Goal: Check status: Check status

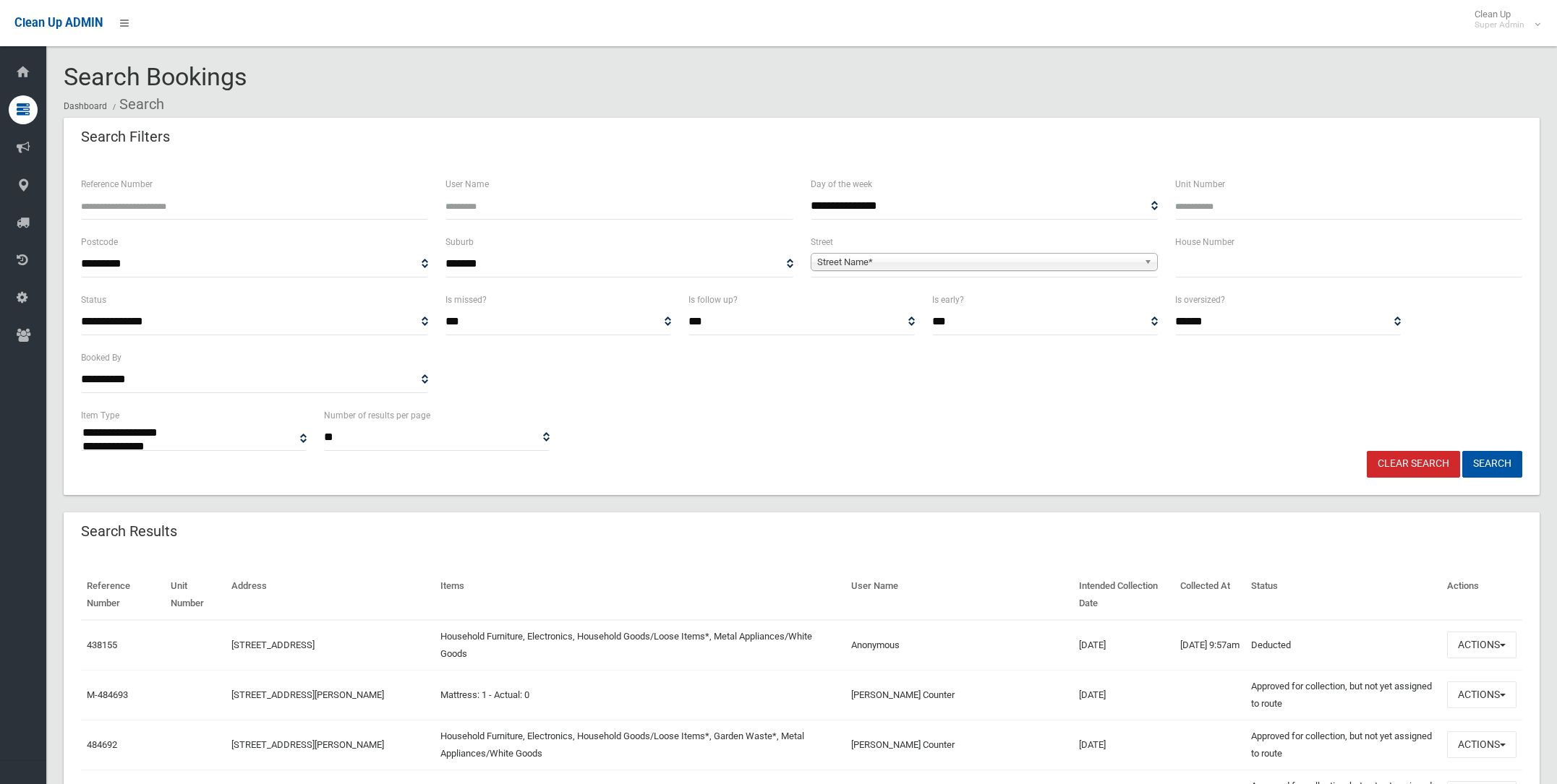
select select
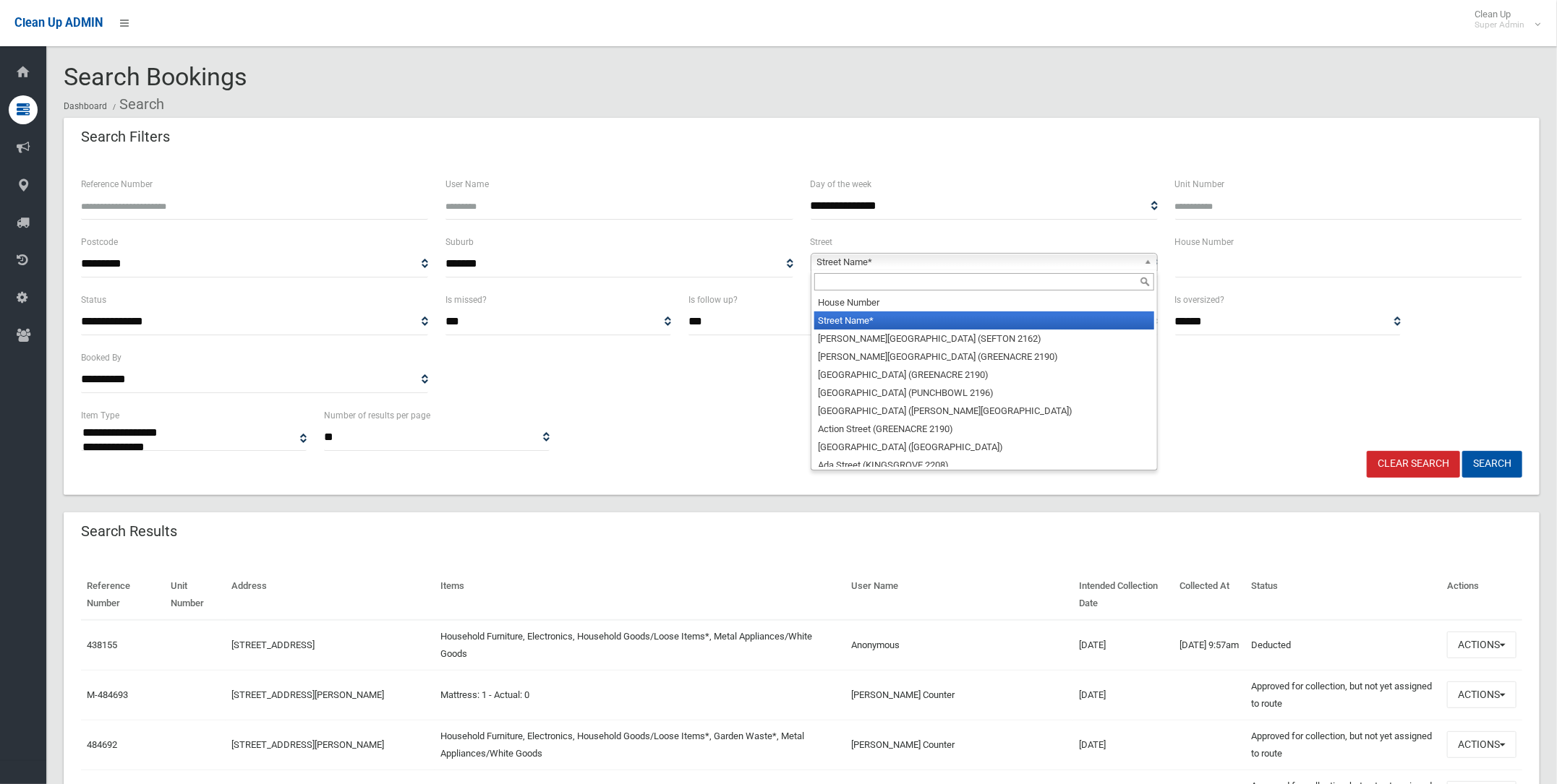
click at [966, 259] on span "Street Name*" at bounding box center [978, 263] width 321 height 17
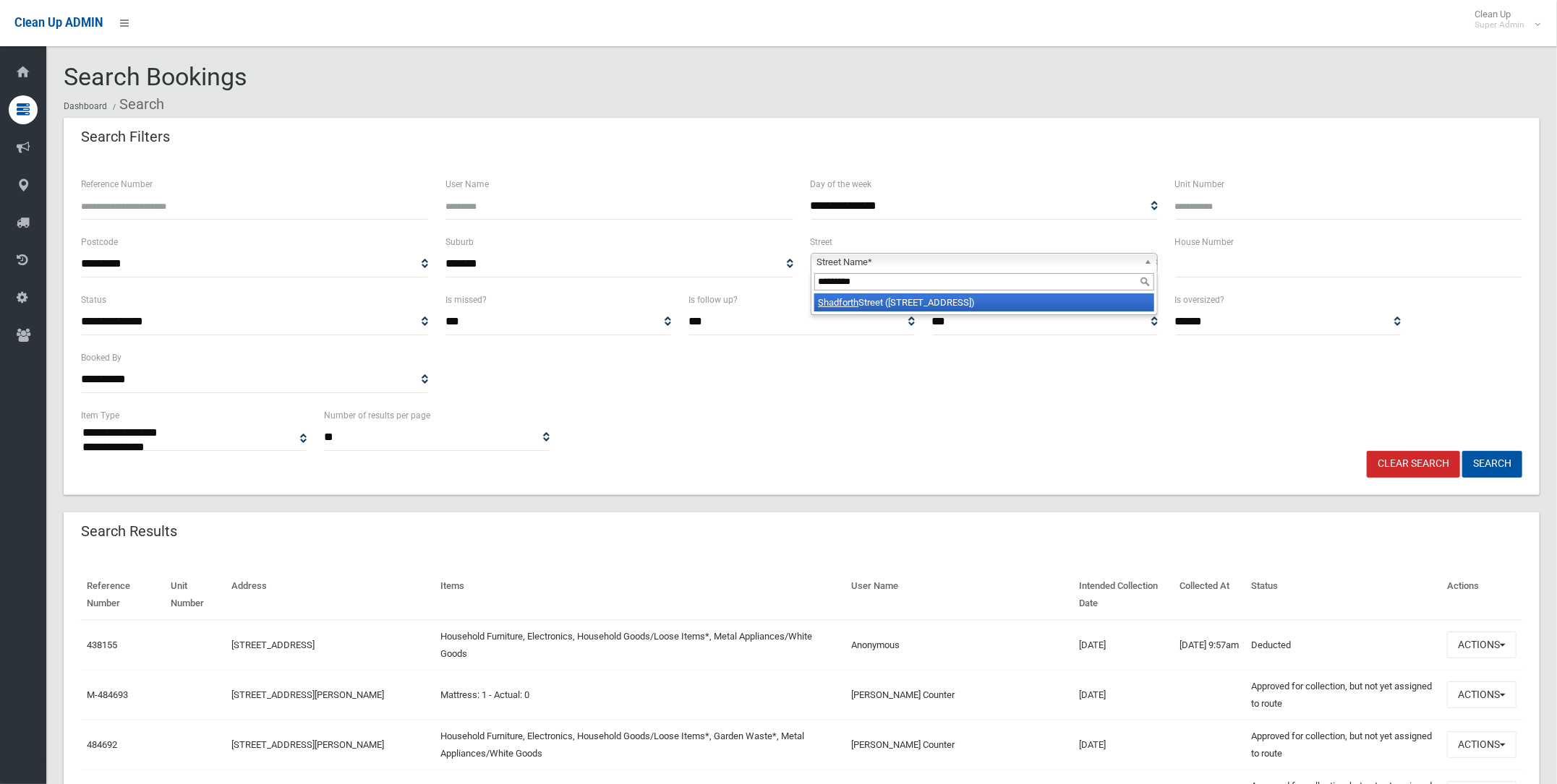
type input "*********"
click at [934, 300] on li "[GEOGRAPHIC_DATA] ([STREET_ADDRESS])" at bounding box center [984, 302] width 340 height 18
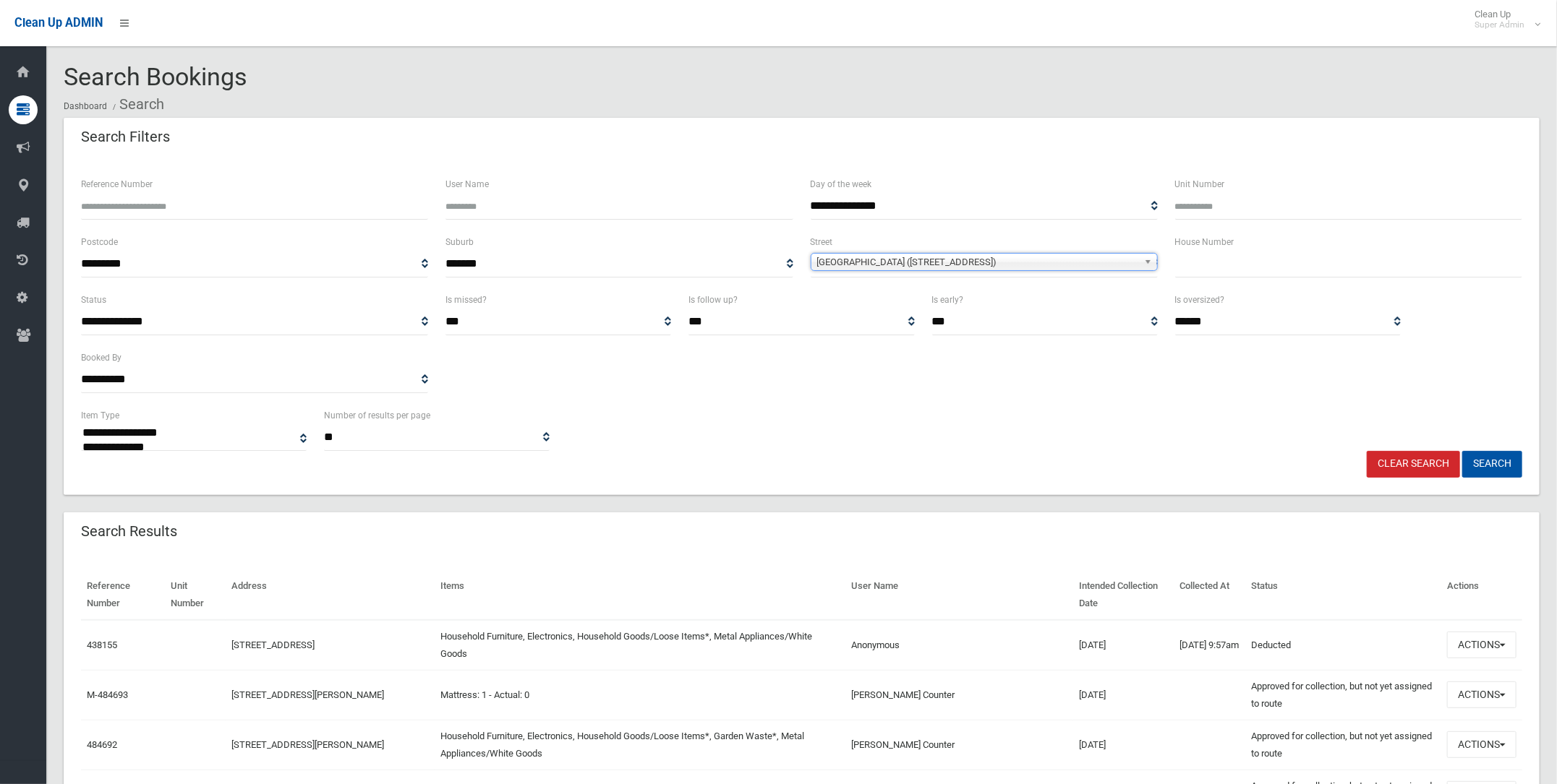
click at [1229, 260] on input "text" at bounding box center [1348, 264] width 347 height 27
type input "**"
click at [1506, 458] on button "Search" at bounding box center [1492, 464] width 60 height 27
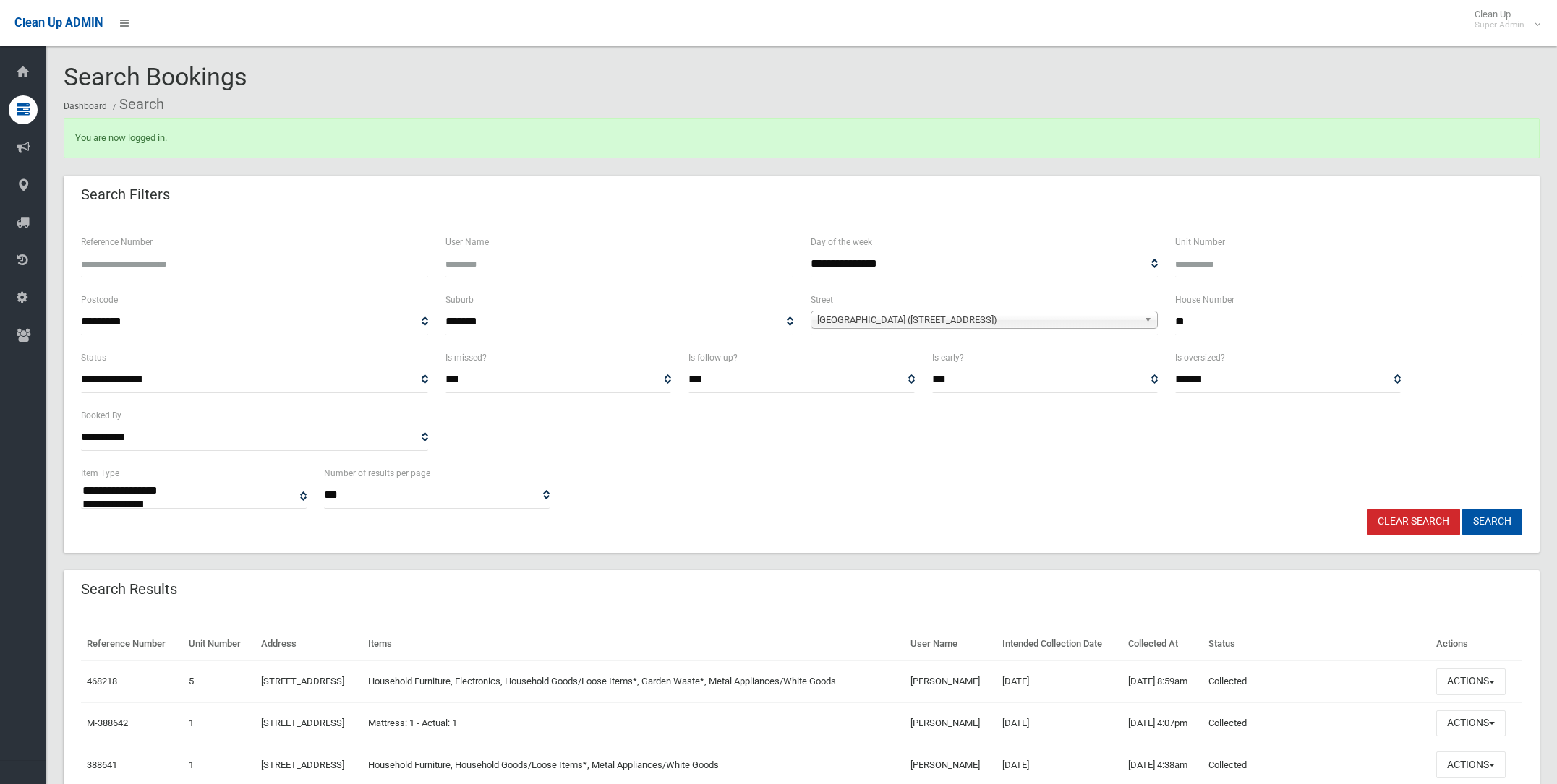
select select
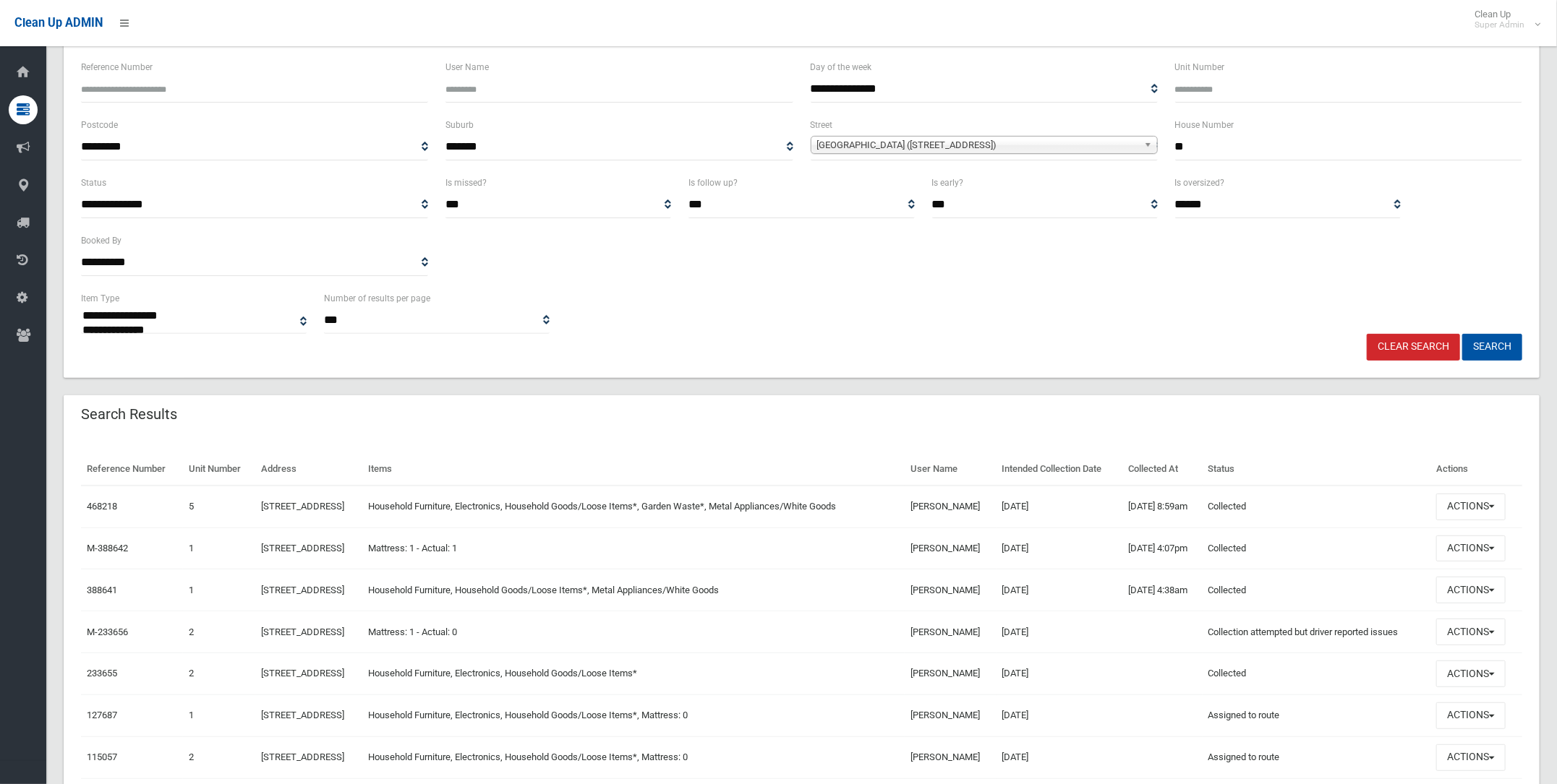
scroll to position [180, 0]
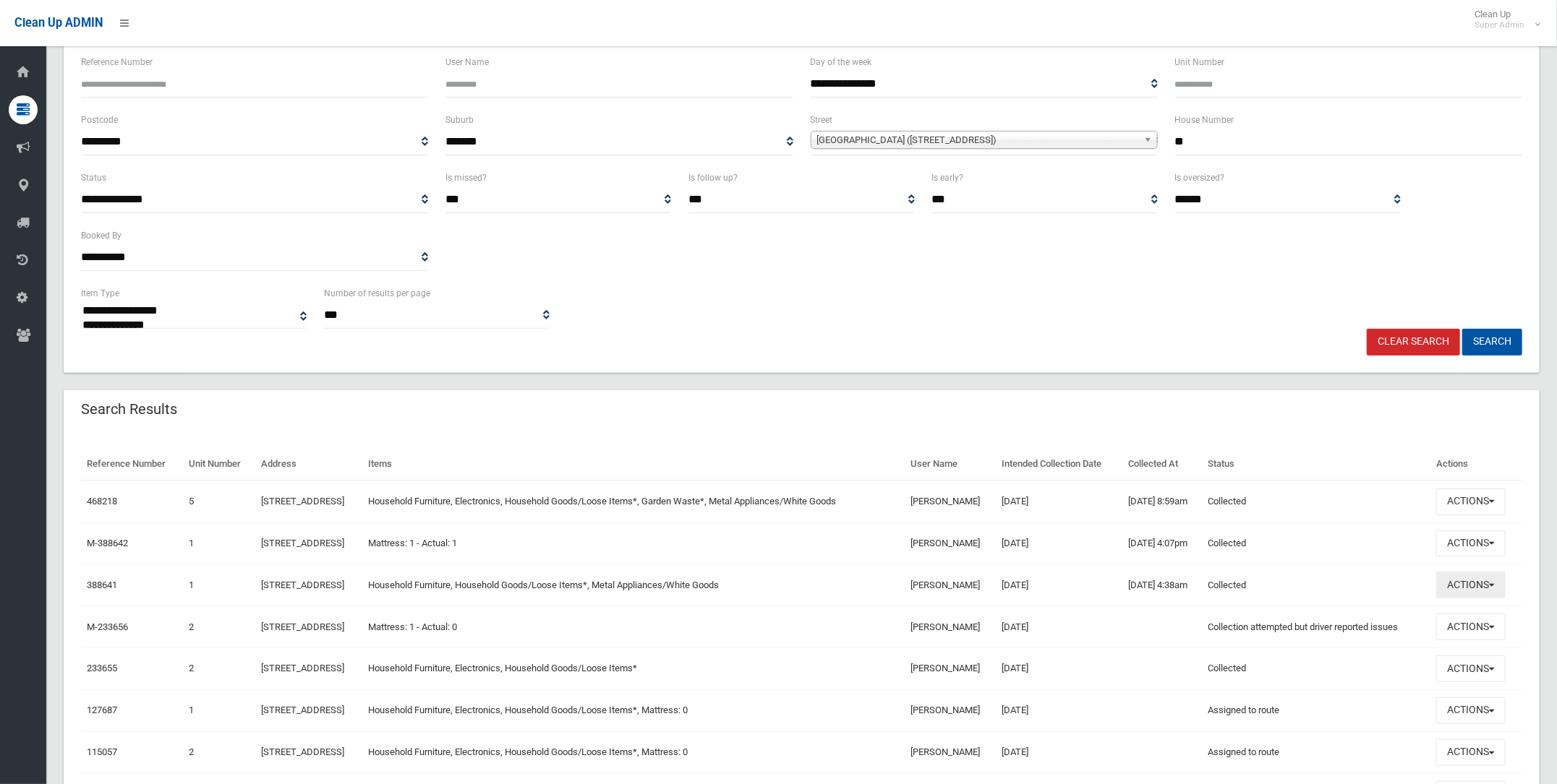
click at [1476, 583] on button "Actions" at bounding box center [1471, 585] width 70 height 27
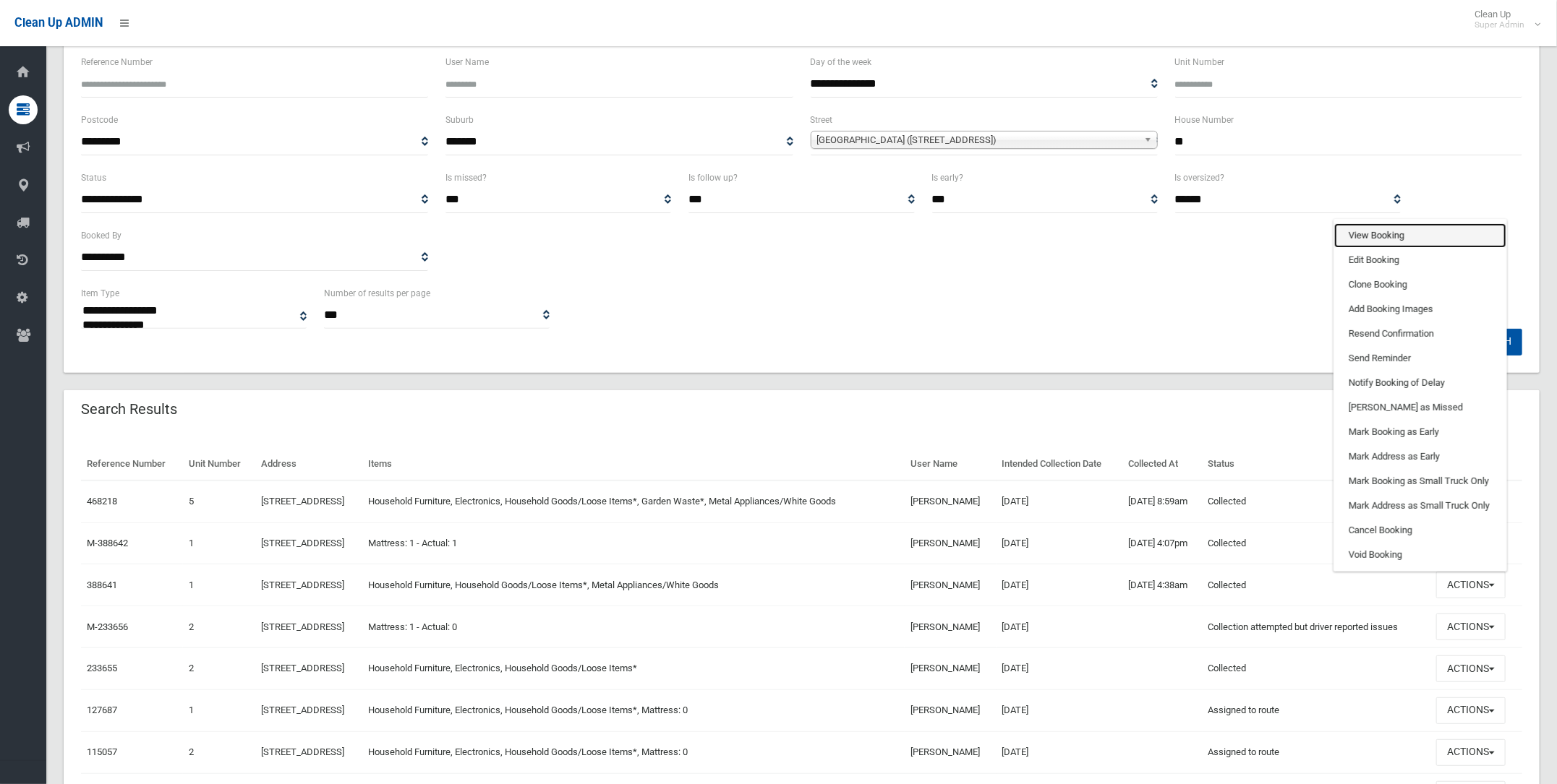
click at [1368, 229] on link "View Booking" at bounding box center [1419, 235] width 172 height 25
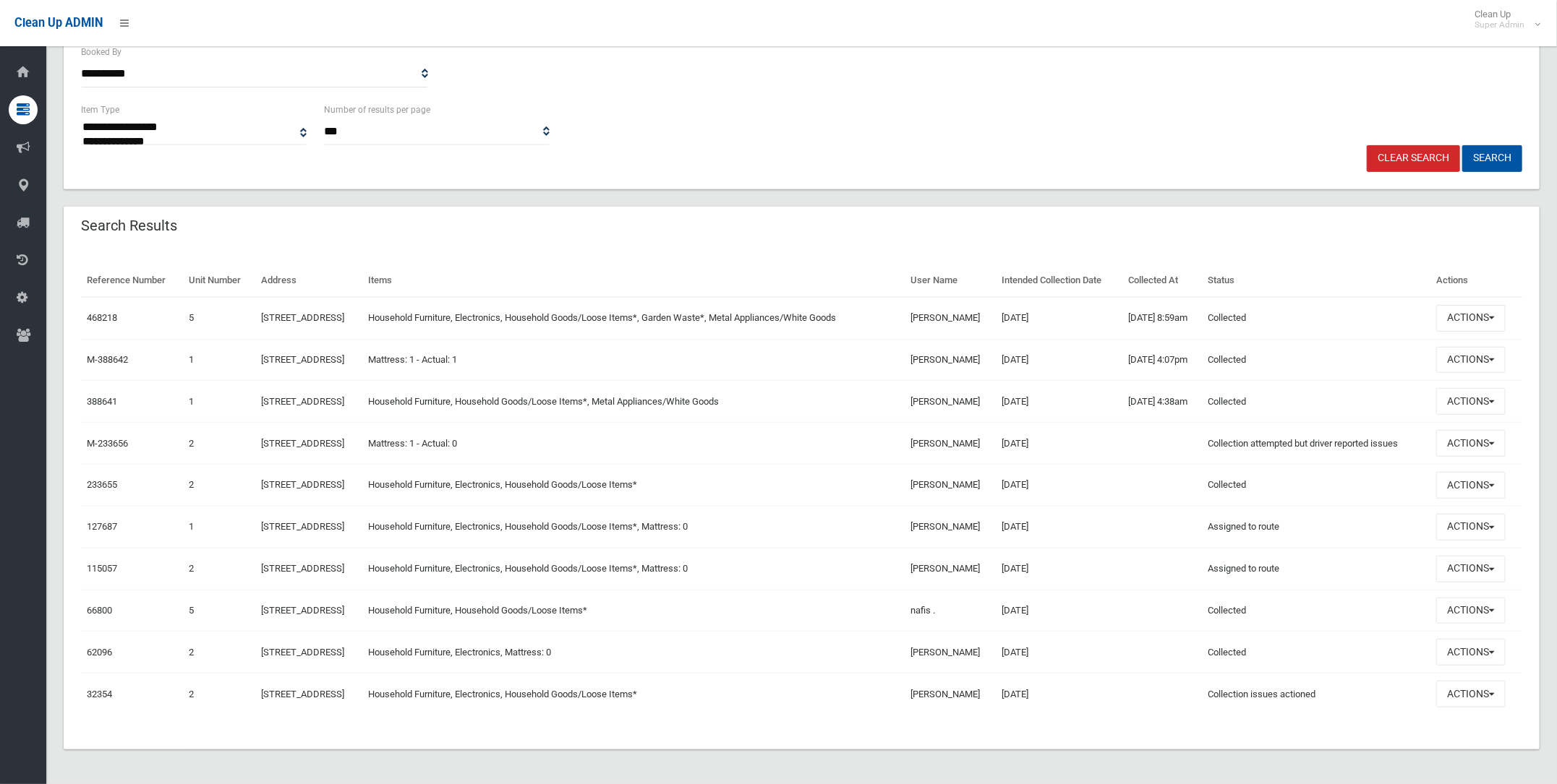
scroll to position [365, 0]
click at [97, 397] on link "388641" at bounding box center [102, 402] width 30 height 11
click at [97, 312] on link "468218" at bounding box center [102, 318] width 30 height 11
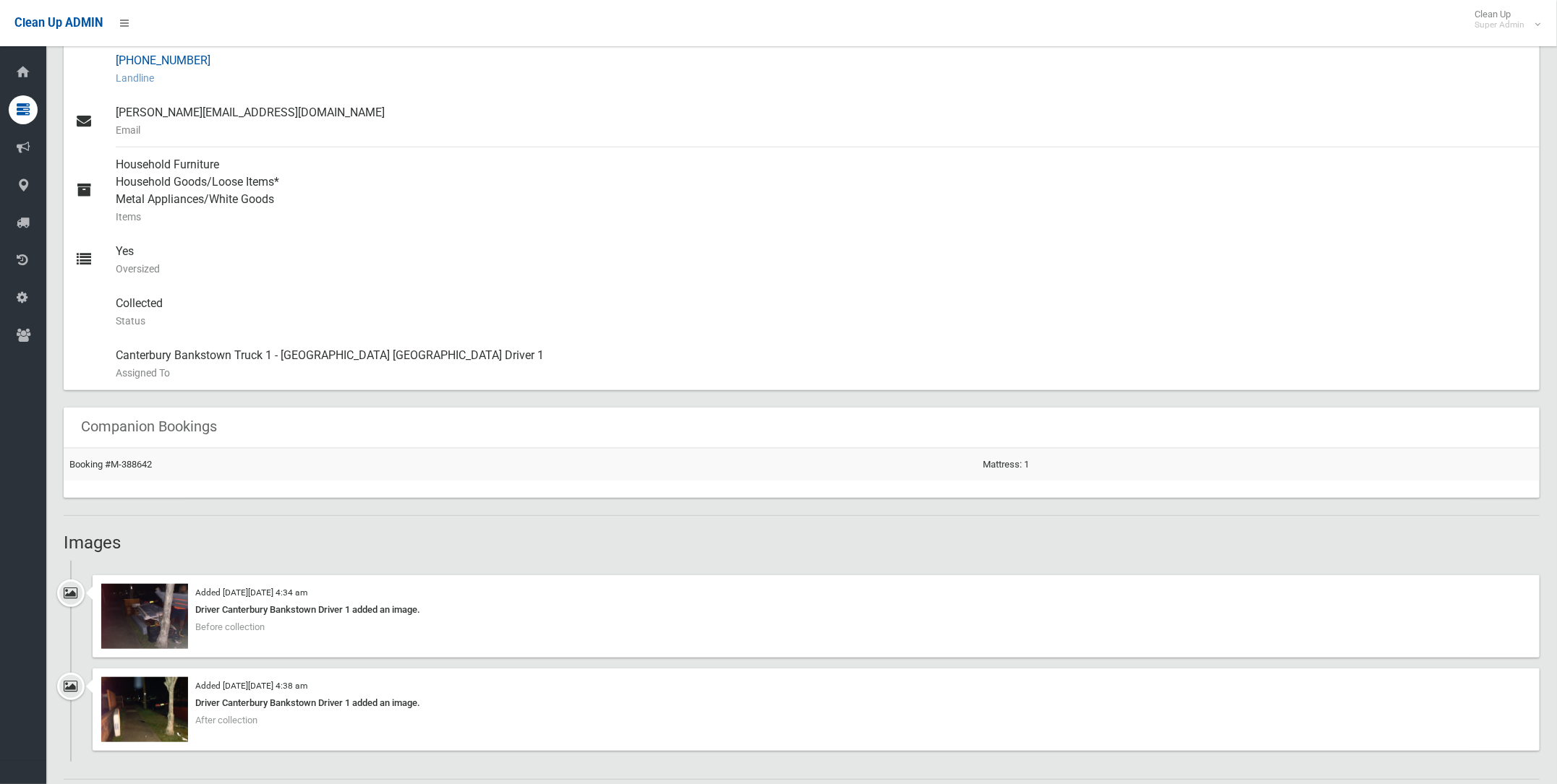
scroll to position [631, 0]
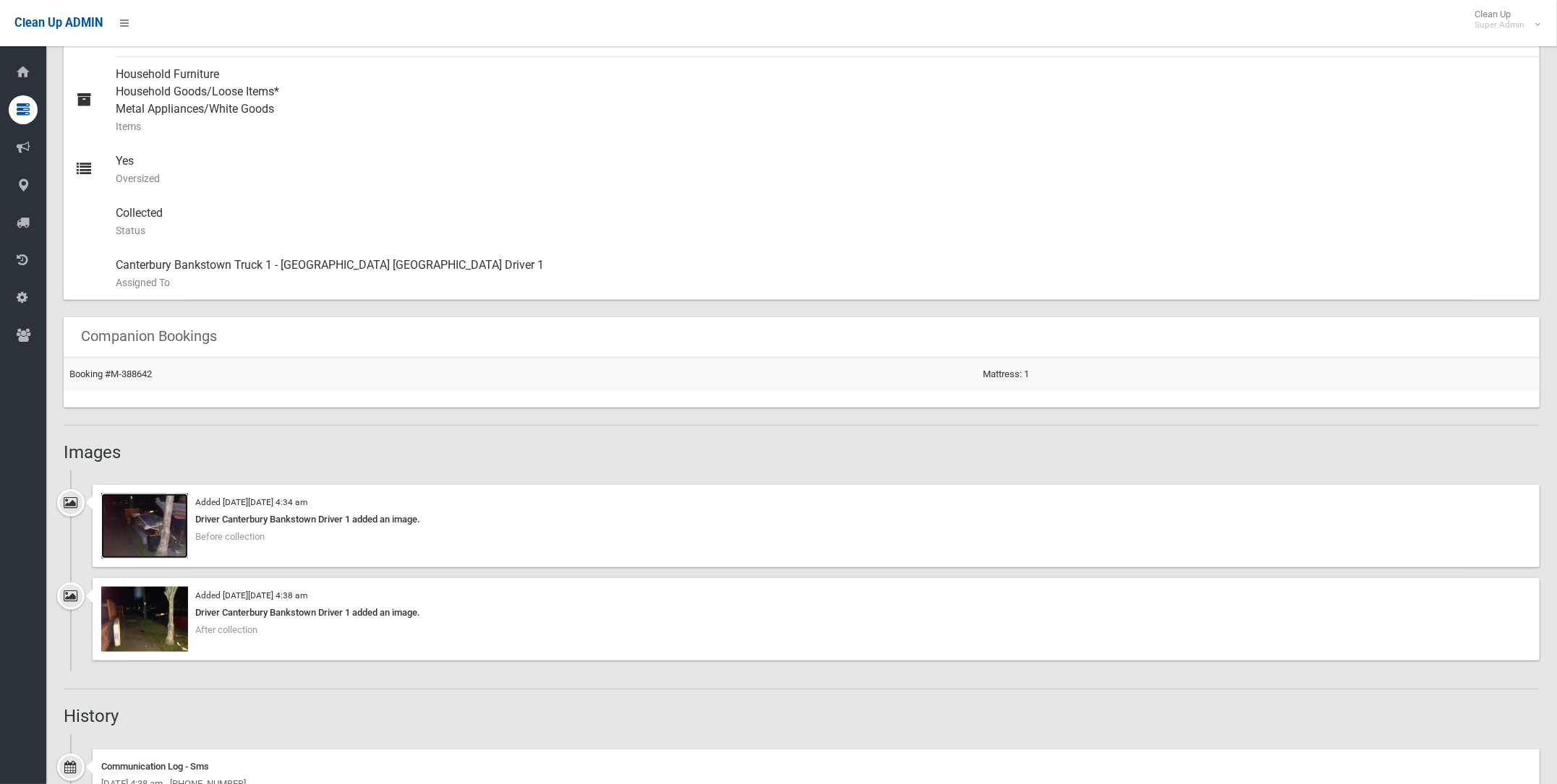
click at [142, 515] on img at bounding box center [145, 526] width 87 height 65
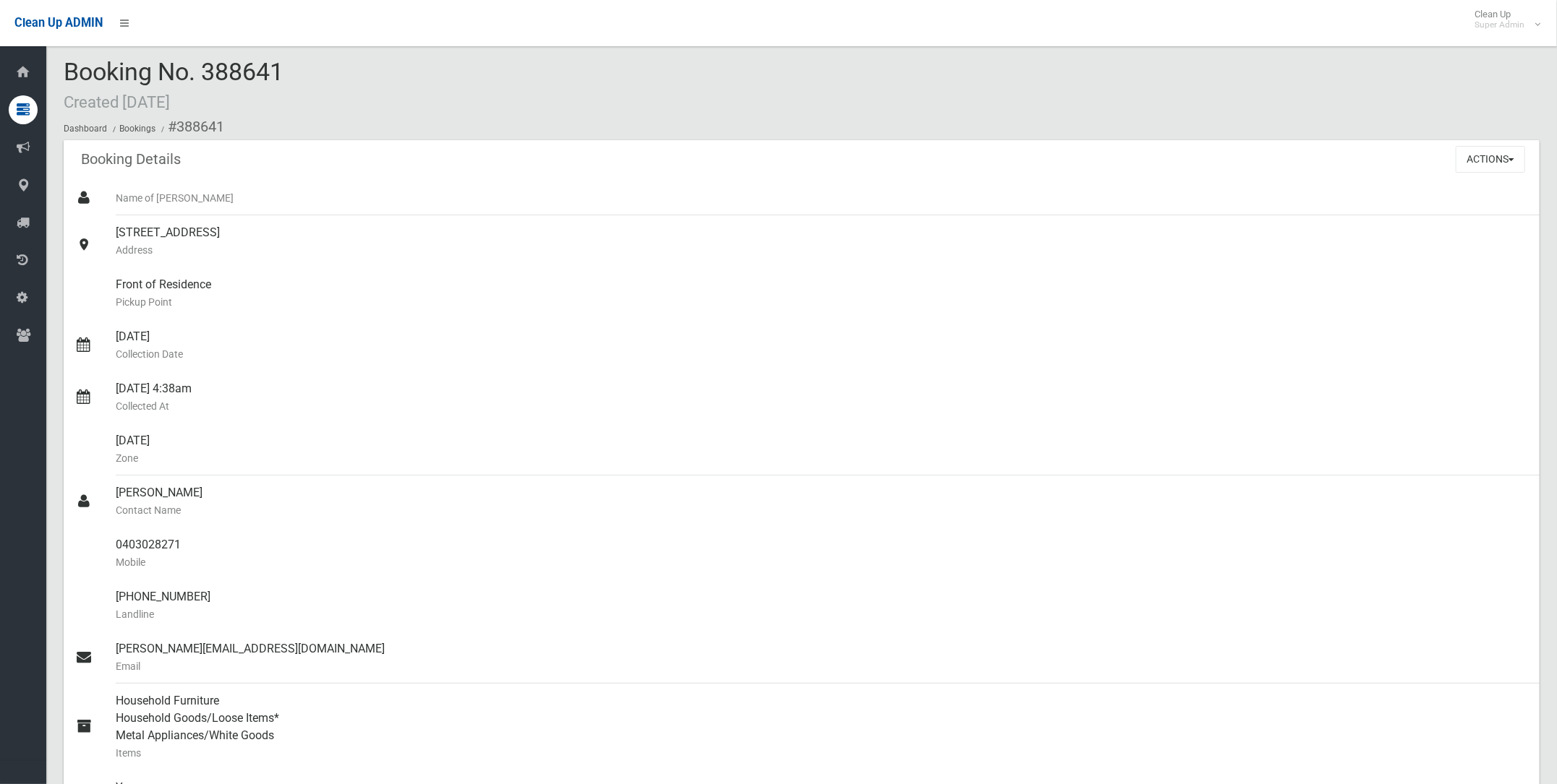
scroll to position [0, 0]
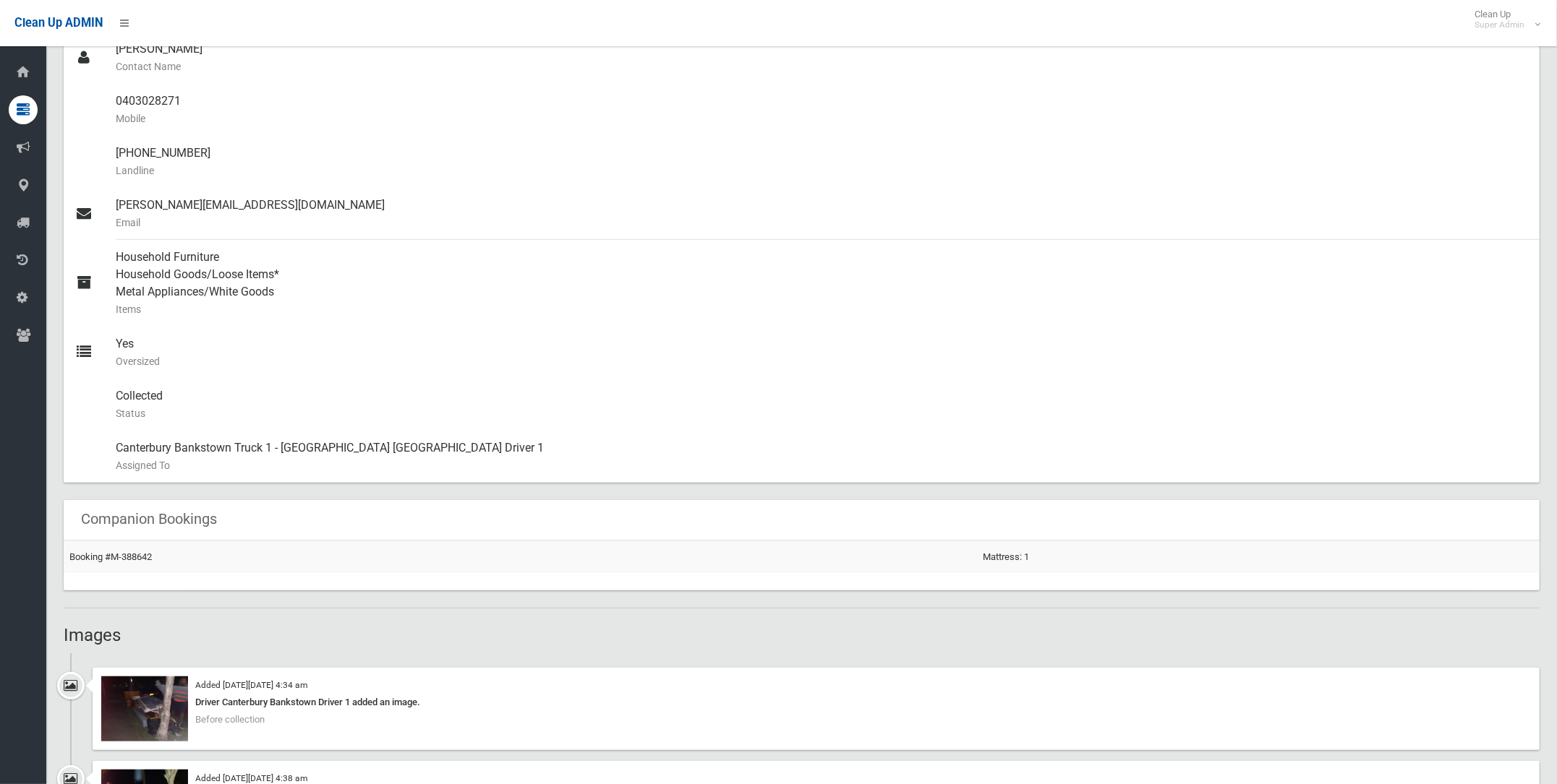
scroll to position [206, 0]
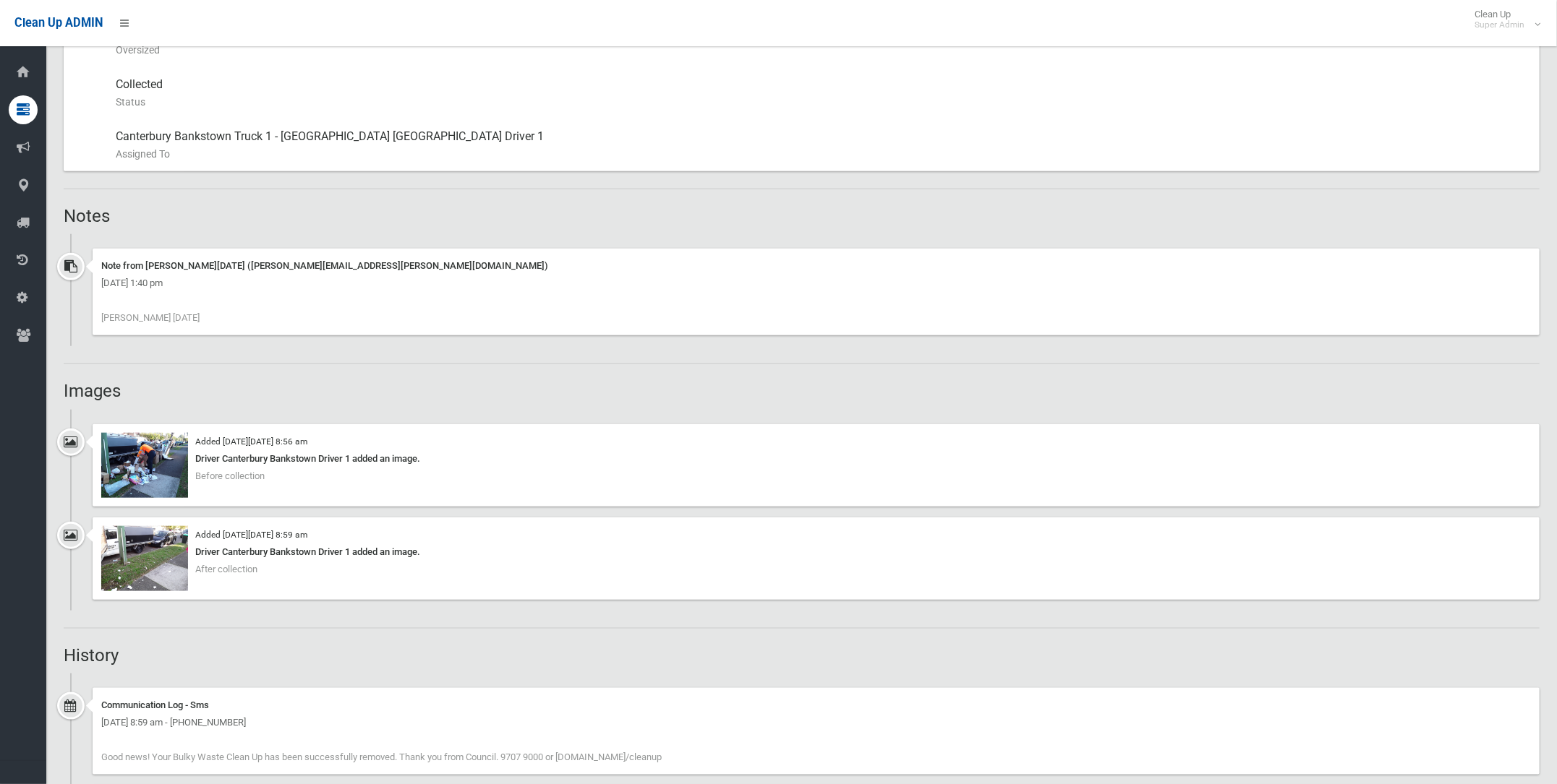
scroll to position [903, 0]
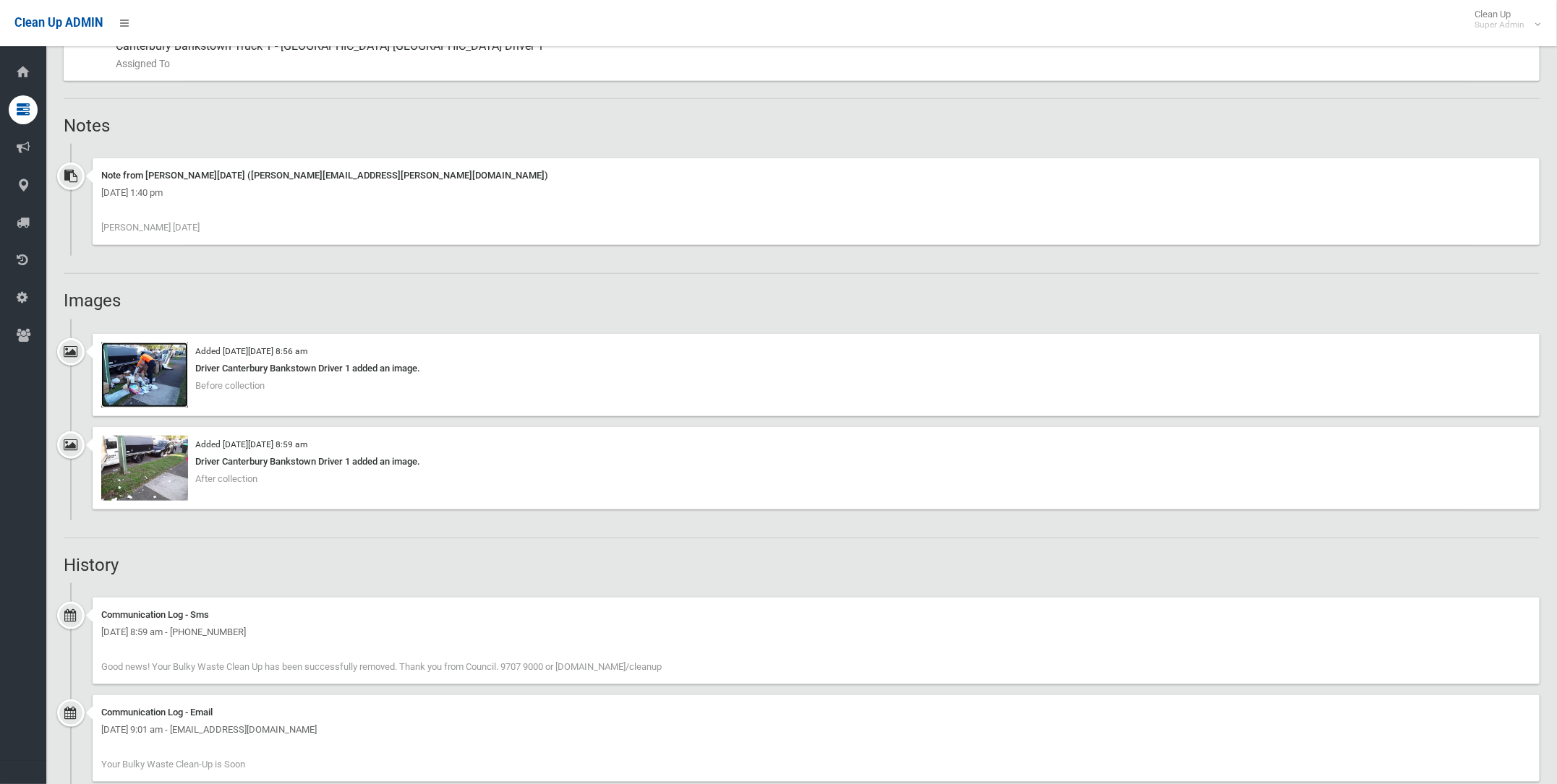
click at [142, 357] on img at bounding box center [145, 375] width 87 height 65
click at [154, 458] on img at bounding box center [145, 468] width 87 height 65
click at [130, 357] on img at bounding box center [145, 375] width 87 height 65
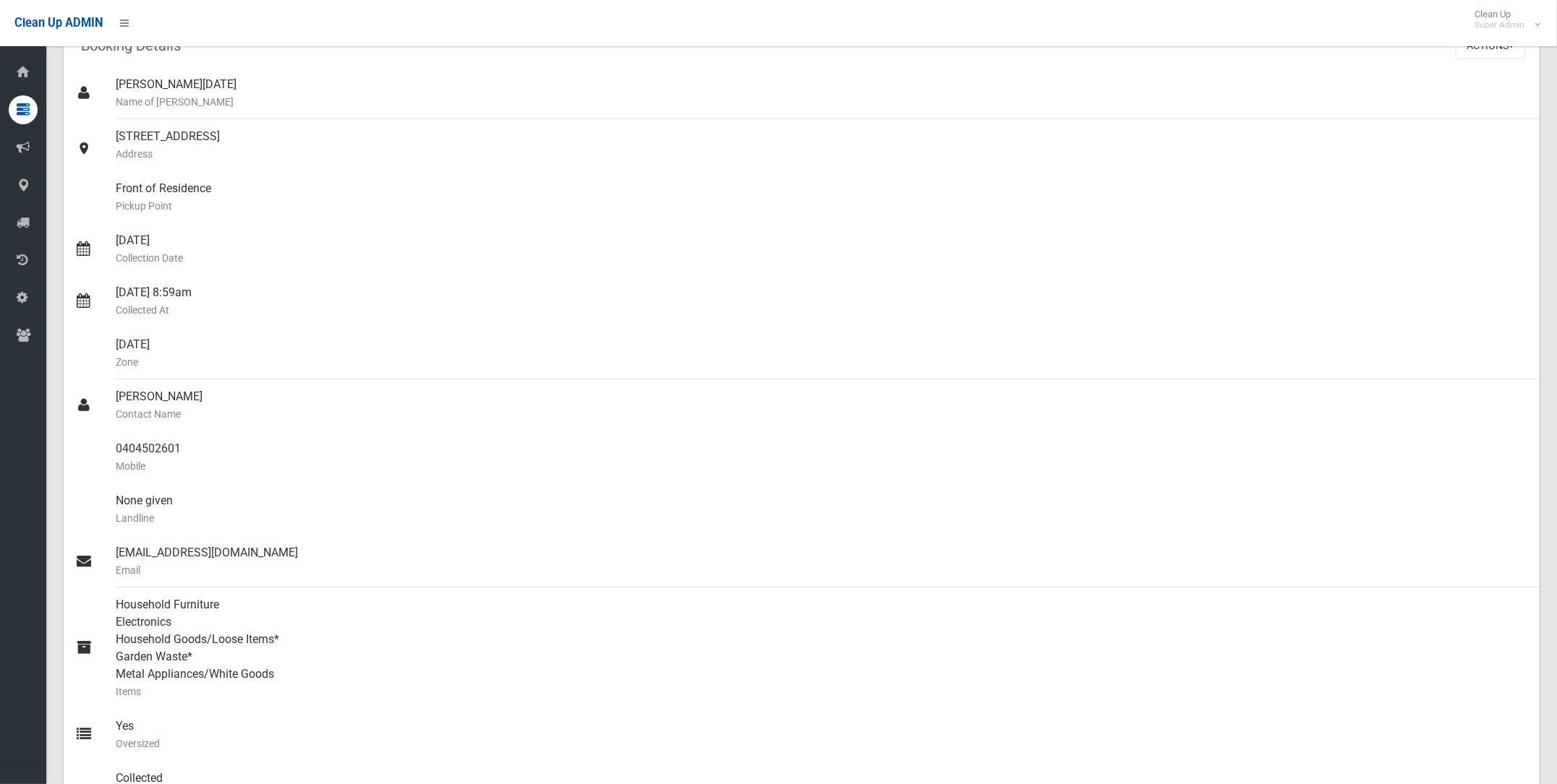
scroll to position [0, 0]
